Goal: Task Accomplishment & Management: Manage account settings

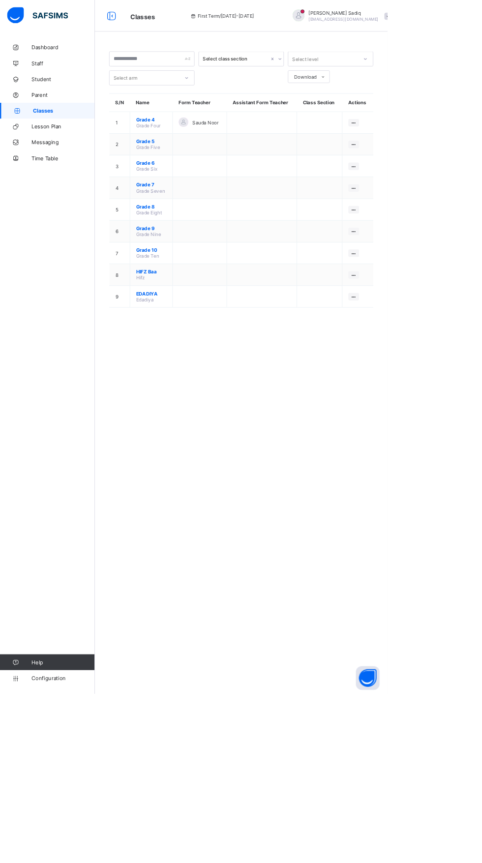
click at [478, 20] on span at bounding box center [482, 20] width 9 height 9
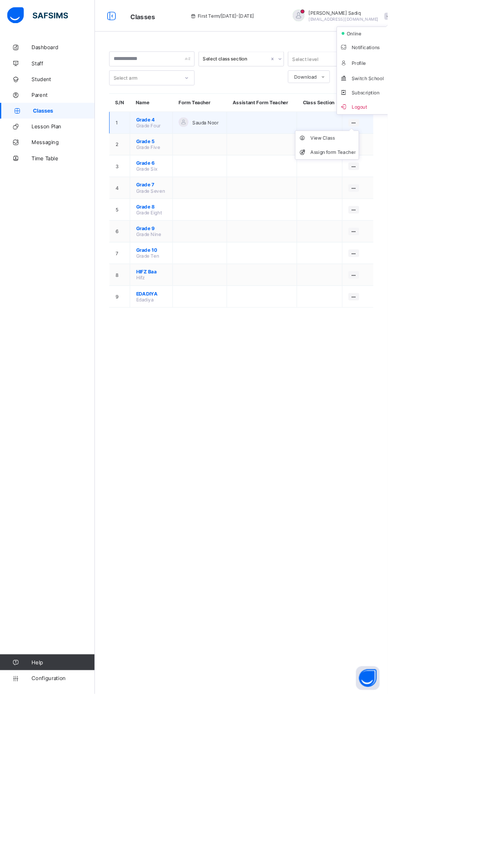
click at [440, 152] on icon at bounding box center [440, 152] width 8 height 7
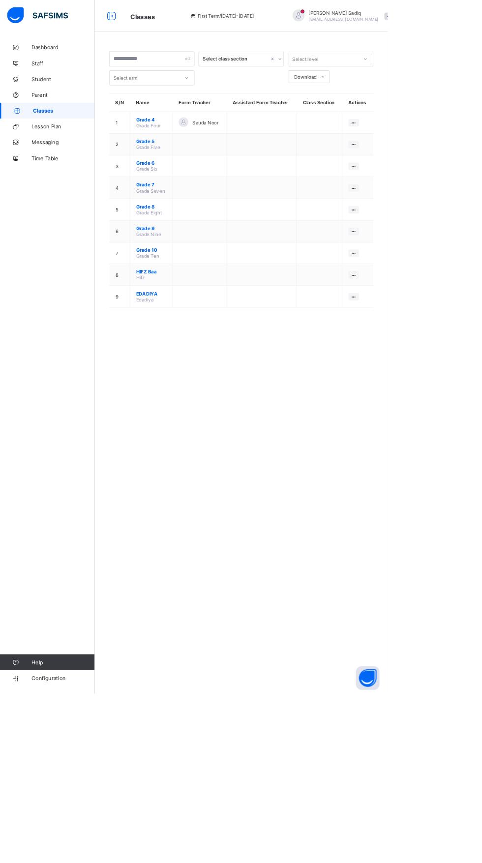
click at [443, 27] on div "[PERSON_NAME] [PERSON_NAME][EMAIL_ADDRESS][DOMAIN_NAME]" at bounding box center [423, 20] width 138 height 16
click at [423, 128] on span "Logout" at bounding box center [455, 132] width 65 height 11
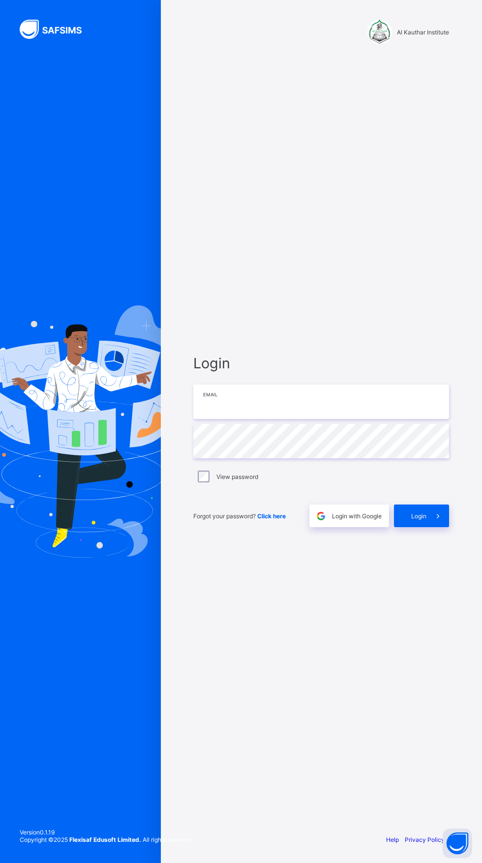
click at [246, 419] on input "email" at bounding box center [321, 402] width 256 height 34
click at [288, 419] on input "email" at bounding box center [321, 402] width 256 height 34
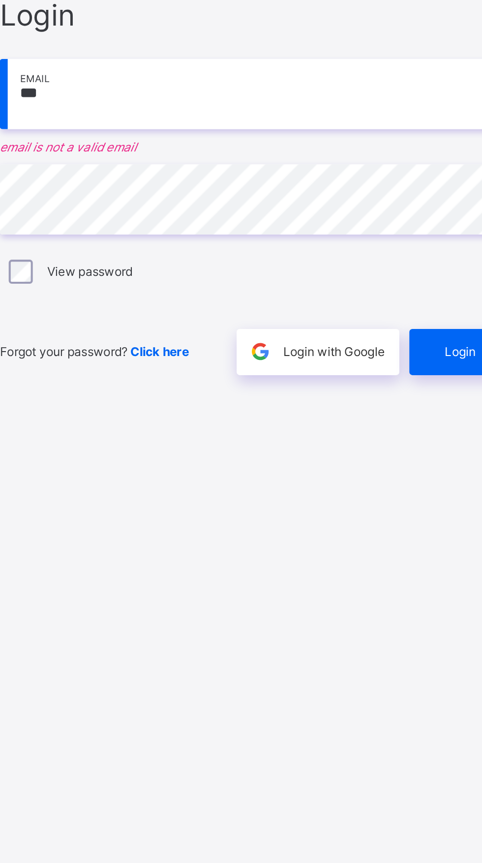
type input "**********"
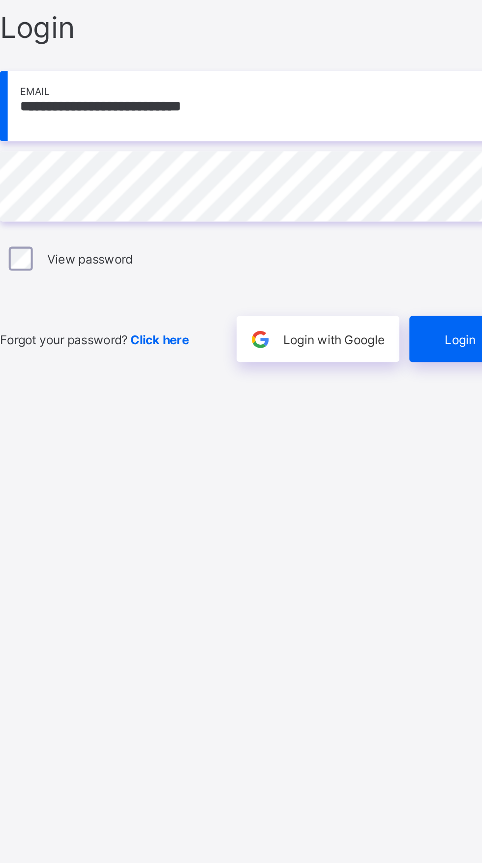
scroll to position [6, 0]
click at [405, 527] on div "Login" at bounding box center [421, 516] width 55 height 23
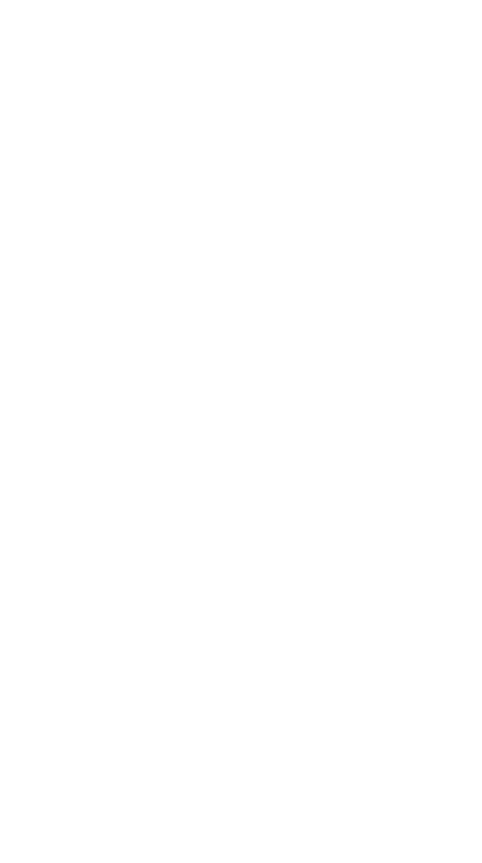
click at [427, 527] on div "**********" at bounding box center [300, 431] width 364 height 863
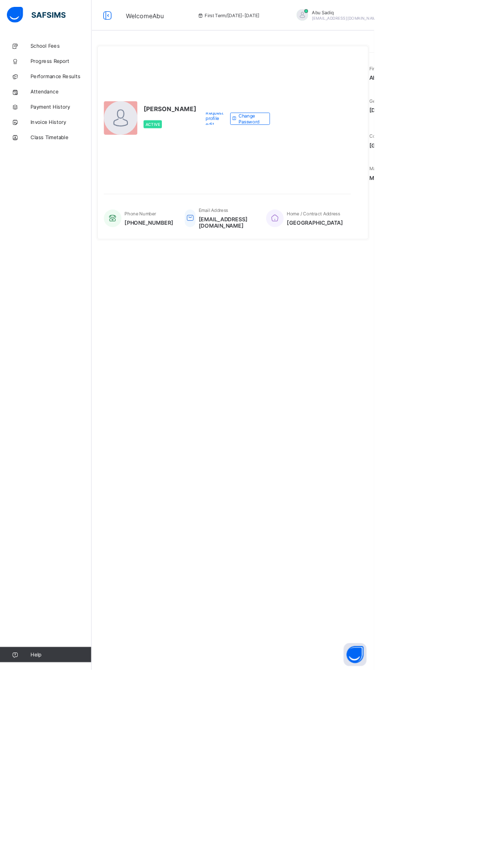
click at [5, 468] on div "School Fees Progress Report Performance Results Attendance Payment History Invo…" at bounding box center [59, 451] width 118 height 824
